Goal: Task Accomplishment & Management: Use online tool/utility

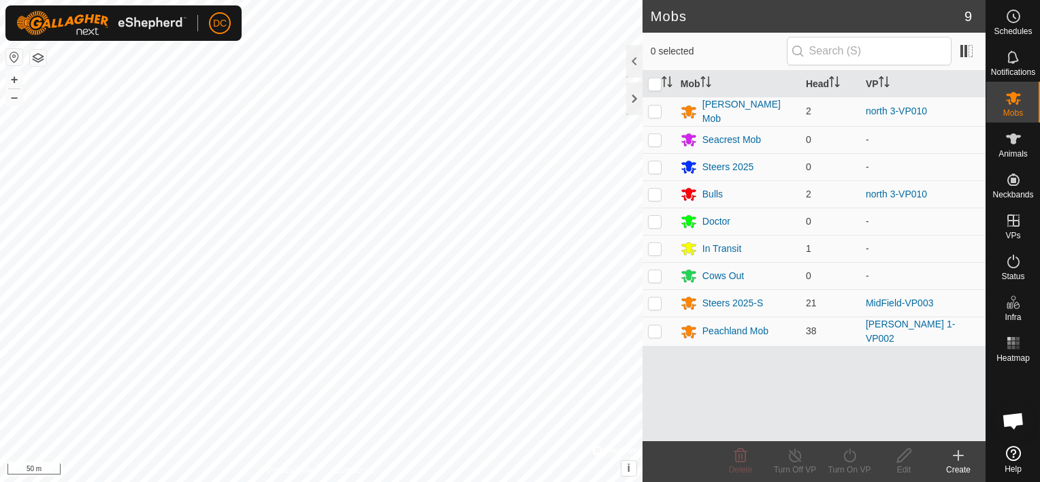
drag, startPoint x: 735, startPoint y: 387, endPoint x: 708, endPoint y: 420, distance: 43.1
click at [708, 420] on div "Mob Head [PERSON_NAME] Mob 2 north 3-VP010 Seacrest Mob 0 - Steers 2025 0 - Bul…" at bounding box center [814, 256] width 343 height 370
click at [326, 481] on html "DC Schedules Notifications Mobs Animals Neckbands VPs Status Infra Heatmap Help…" at bounding box center [520, 241] width 1040 height 482
click at [1018, 142] on icon at bounding box center [1013, 139] width 16 height 16
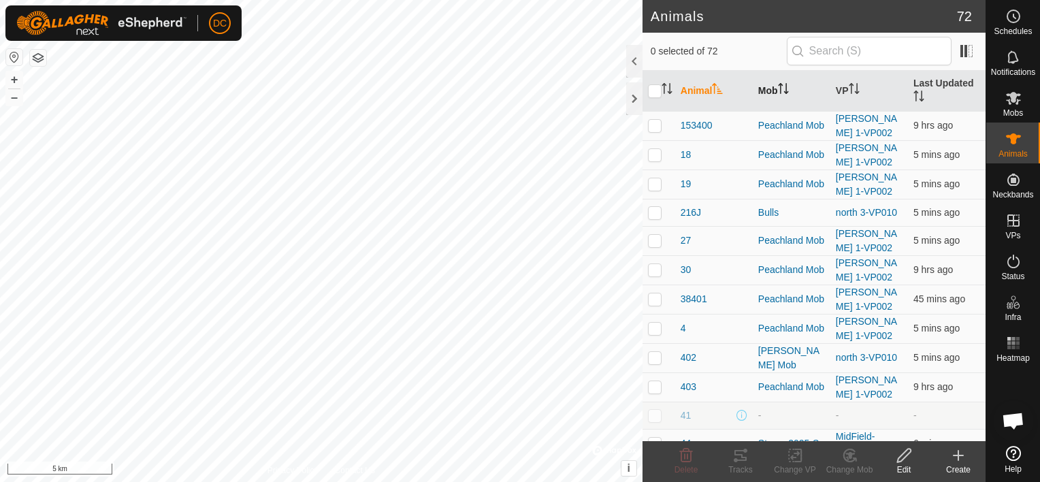
click at [781, 84] on icon "Activate to sort" at bounding box center [780, 84] width 5 height 3
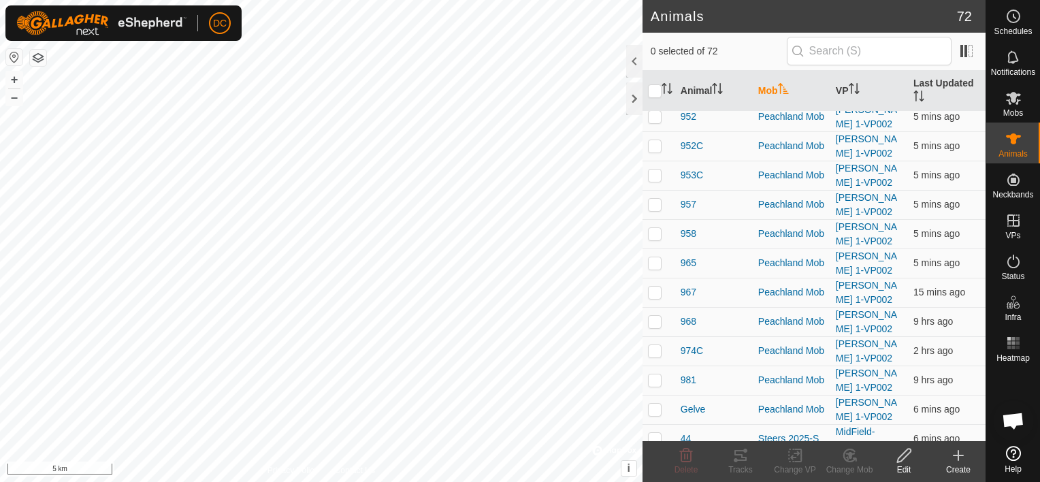
scroll to position [1089, 0]
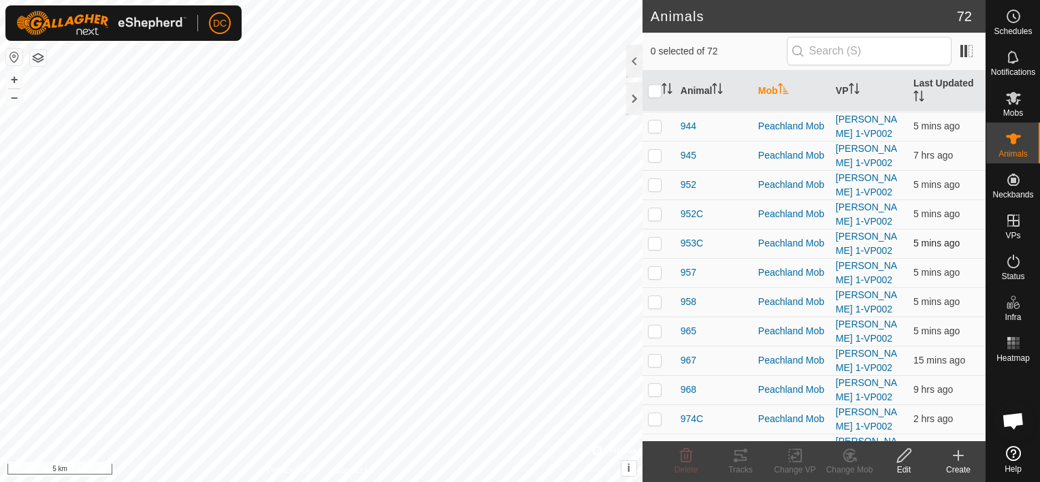
click at [653, 238] on p-checkbox at bounding box center [655, 243] width 14 height 11
checkbox input "true"
click at [737, 448] on icon at bounding box center [740, 455] width 16 height 16
